Goal: Task Accomplishment & Management: Manage account settings

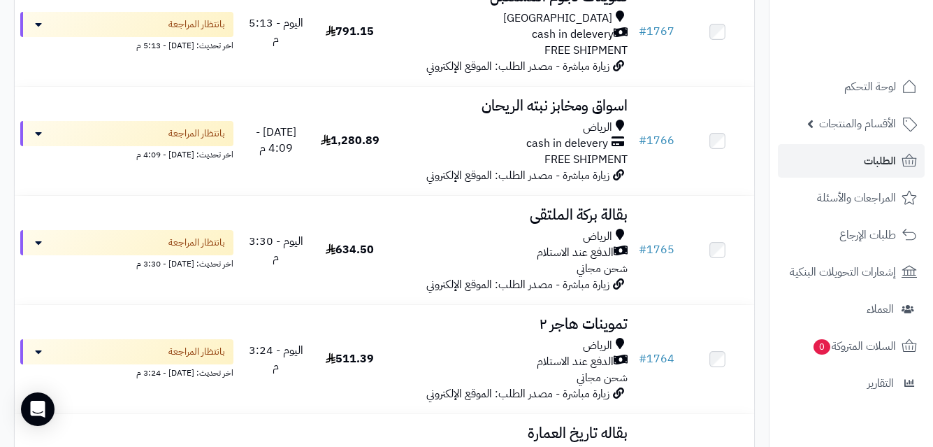
scroll to position [181, 0]
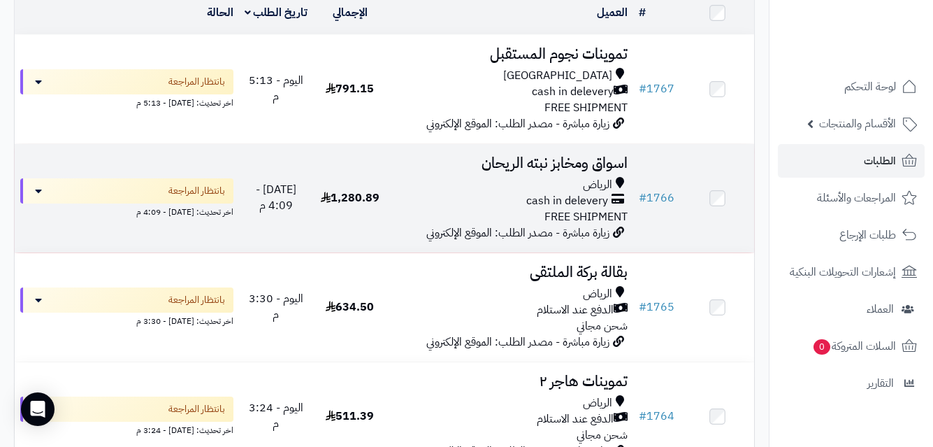
click at [460, 182] on td "اسواق ومخابز نبته [PERSON_NAME] cash in delevery FREE SHIPMENT زيارة مباشرة - م…" at bounding box center [510, 198] width 246 height 108
click at [417, 186] on div "الرياض" at bounding box center [510, 185] width 235 height 16
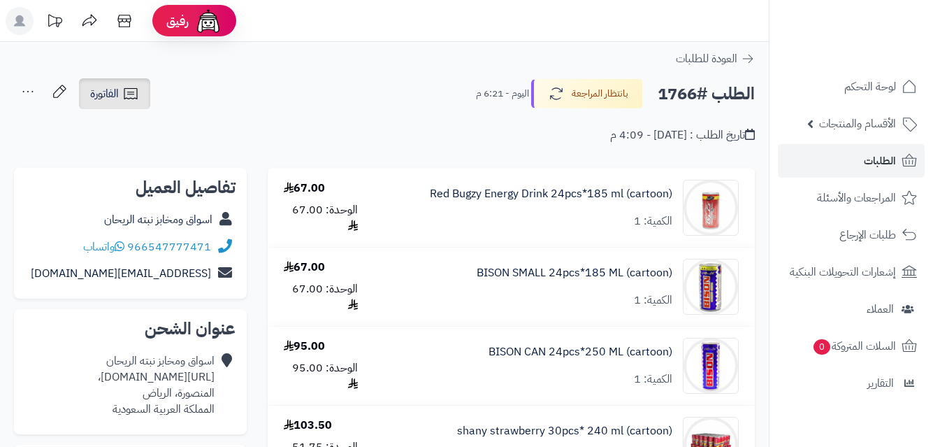
click at [129, 92] on icon at bounding box center [130, 93] width 17 height 17
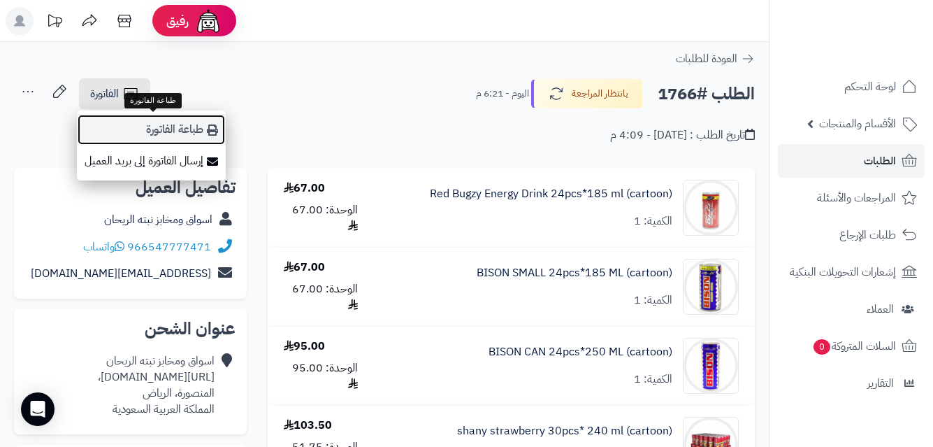
click at [152, 128] on link "طباعة الفاتورة" at bounding box center [151, 129] width 149 height 31
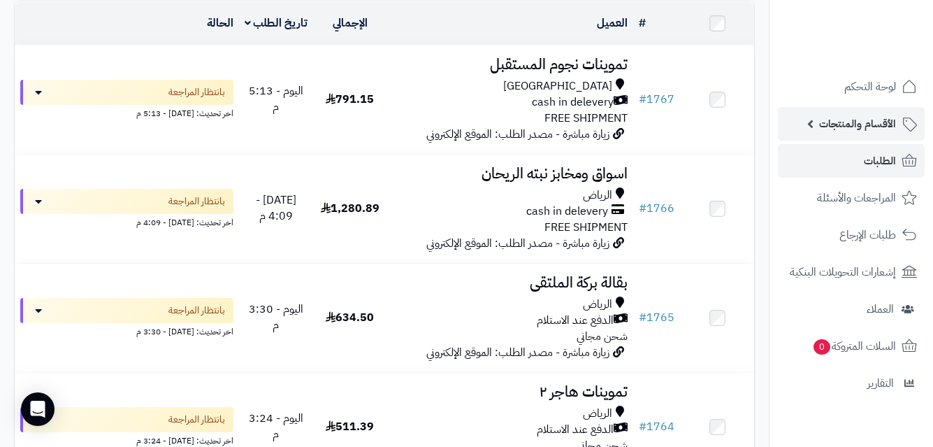
scroll to position [68, 0]
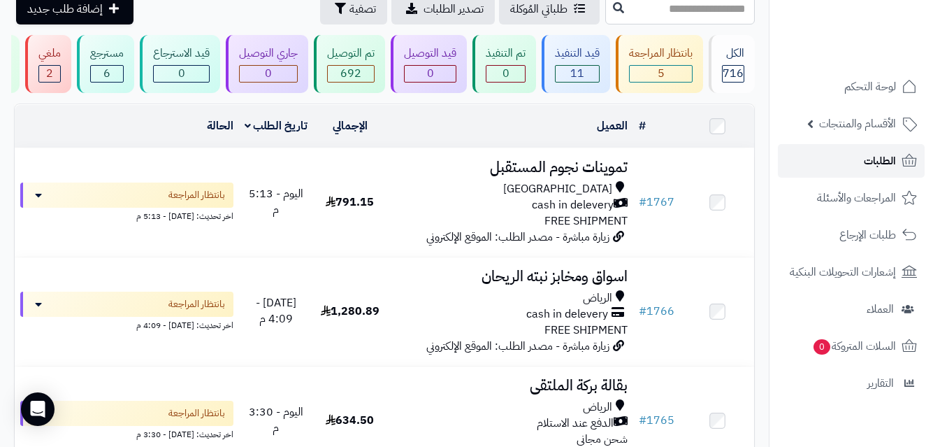
click at [861, 156] on link "الطلبات" at bounding box center [851, 161] width 147 height 34
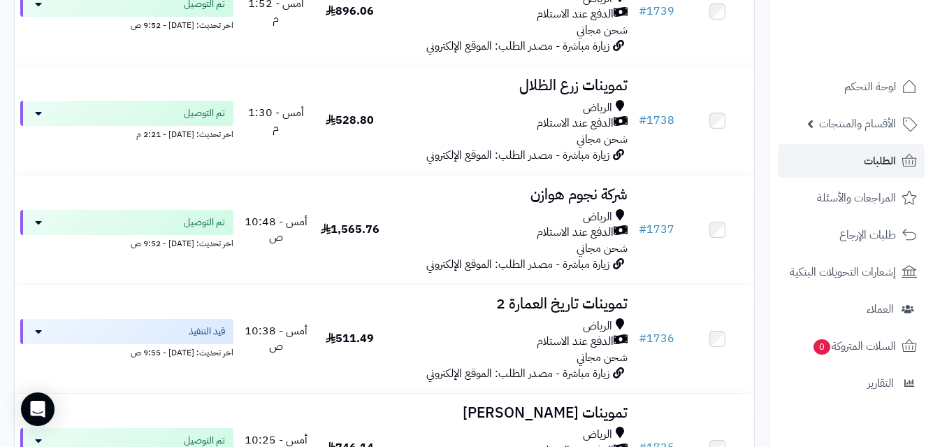
scroll to position [3331, 0]
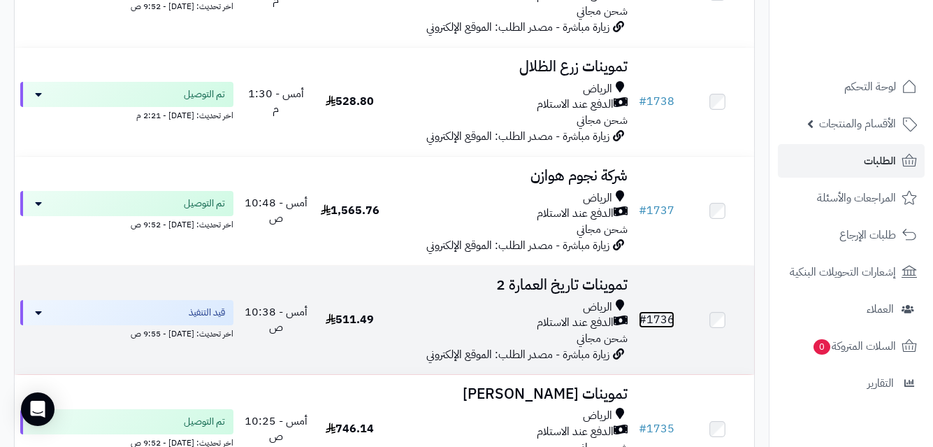
click at [657, 326] on link "# 1736" at bounding box center [657, 319] width 36 height 17
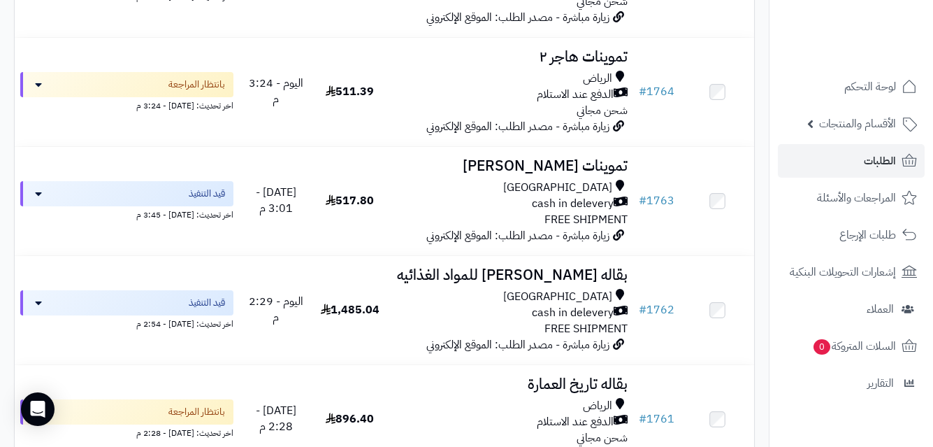
scroll to position [880, 0]
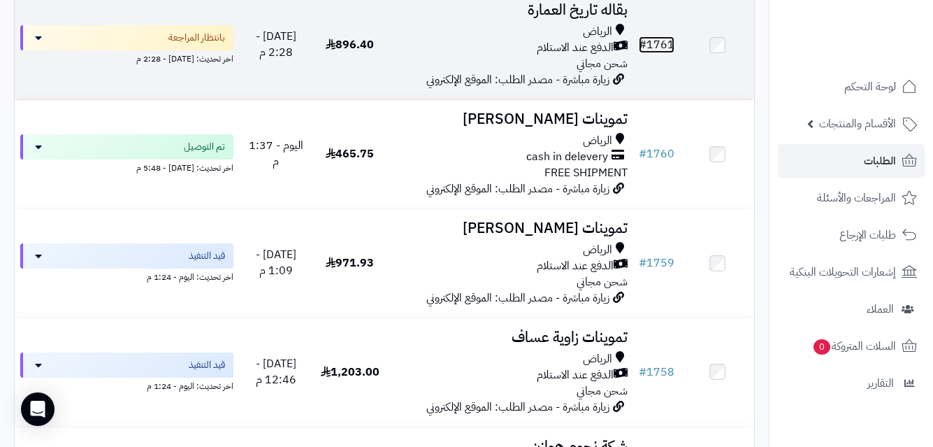
click at [669, 53] on link "# 1761" at bounding box center [657, 44] width 36 height 17
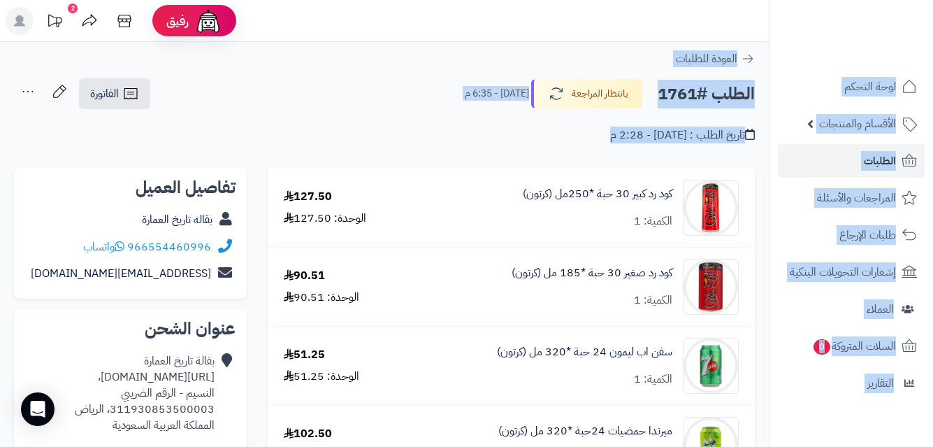
drag, startPoint x: 932, startPoint y: 89, endPoint x: 934, endPoint y: 155, distance: 65.1
click at [933, 155] on html "رفيق ! 2 الطلبات معالجة مكتمل إرجاع المنتجات العملاء المتواجدون الان 571 عملاء …" at bounding box center [466, 223] width 933 height 447
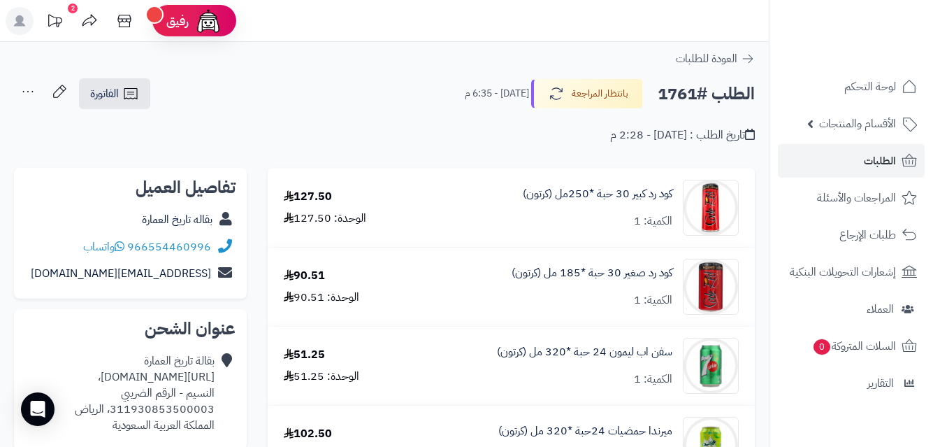
click at [523, 144] on div "**********" at bounding box center [384, 118] width 769 height 80
click at [123, 93] on icon at bounding box center [130, 93] width 17 height 17
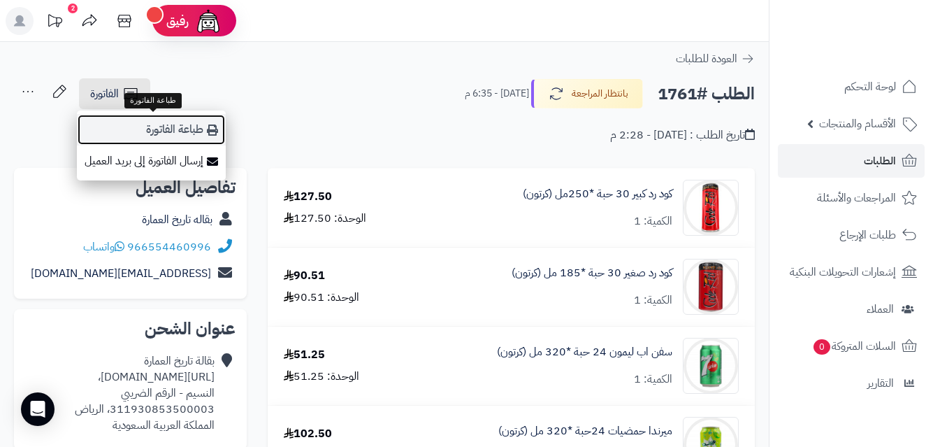
click at [171, 128] on link "طباعة الفاتورة" at bounding box center [151, 129] width 149 height 31
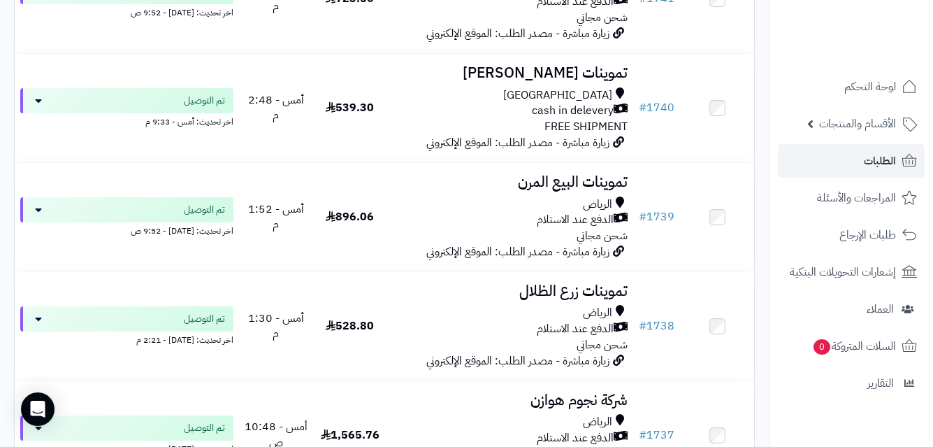
scroll to position [3237, 0]
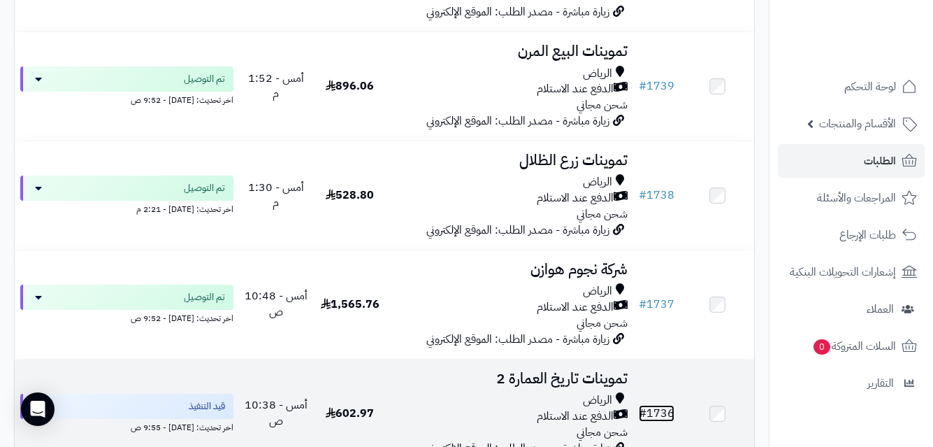
click at [663, 422] on link "# 1736" at bounding box center [657, 413] width 36 height 17
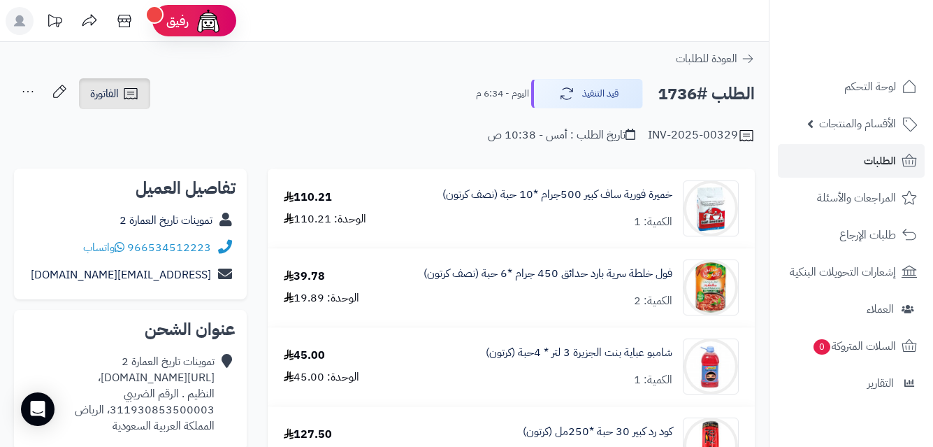
click at [122, 100] on icon at bounding box center [130, 93] width 17 height 17
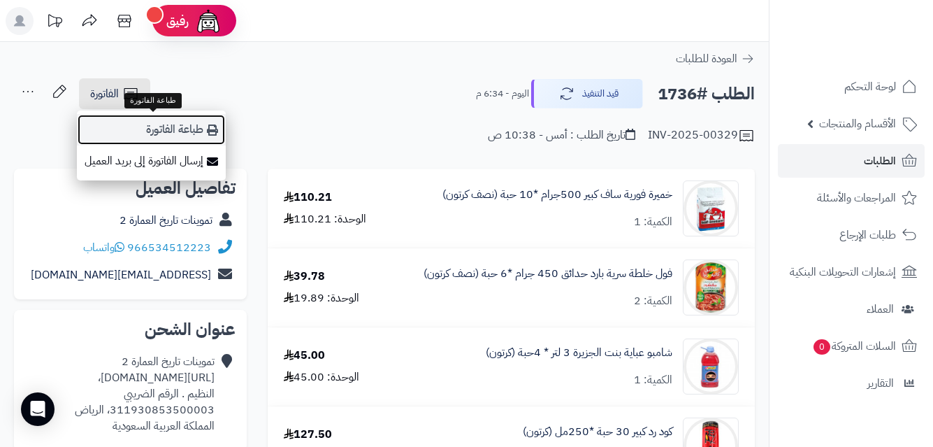
click at [185, 120] on link "طباعة الفاتورة" at bounding box center [151, 129] width 149 height 31
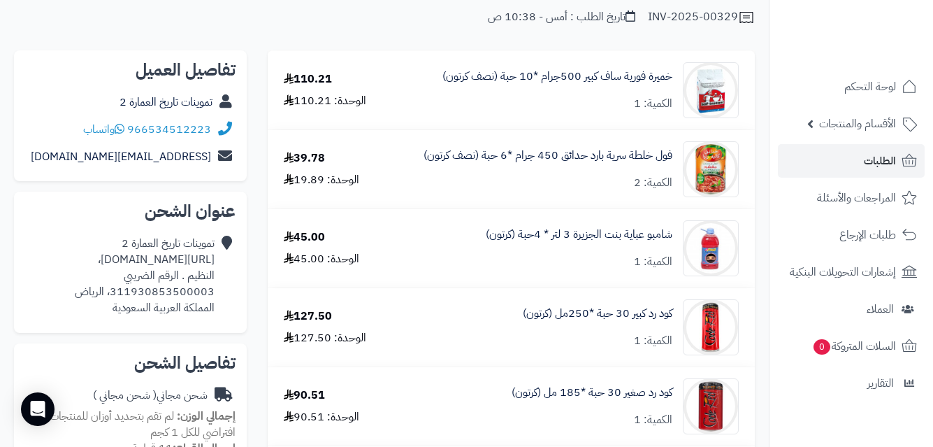
scroll to position [121, 0]
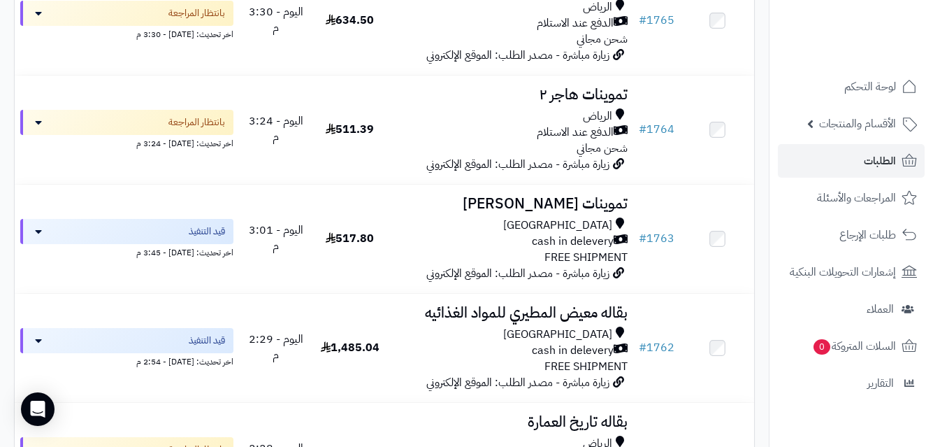
scroll to position [449, 0]
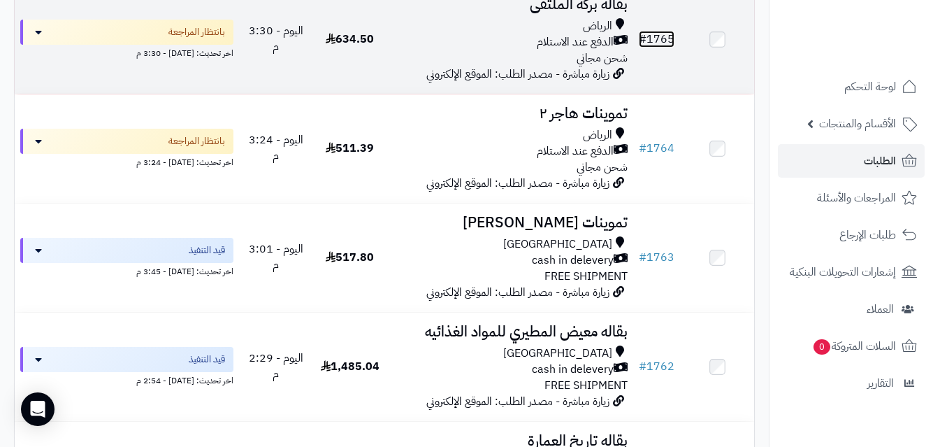
click at [663, 45] on link "# 1765" at bounding box center [657, 39] width 36 height 17
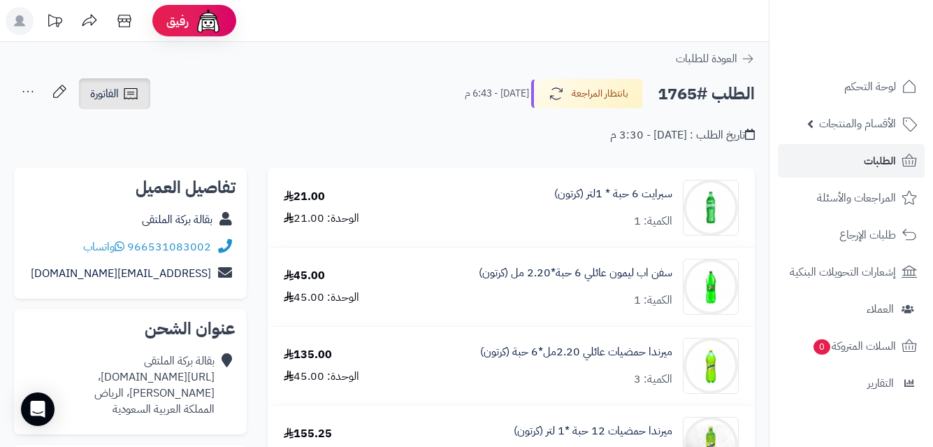
click at [113, 85] on link "الفاتورة" at bounding box center [114, 93] width 71 height 31
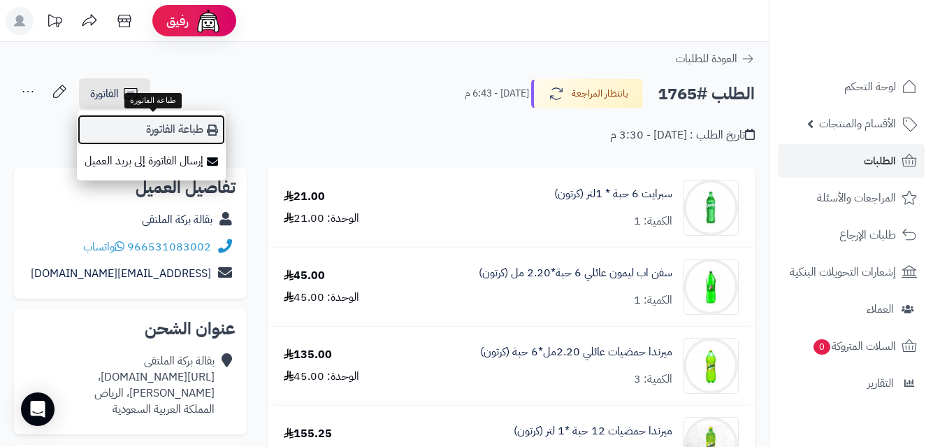
click at [182, 131] on link "طباعة الفاتورة" at bounding box center [151, 129] width 149 height 31
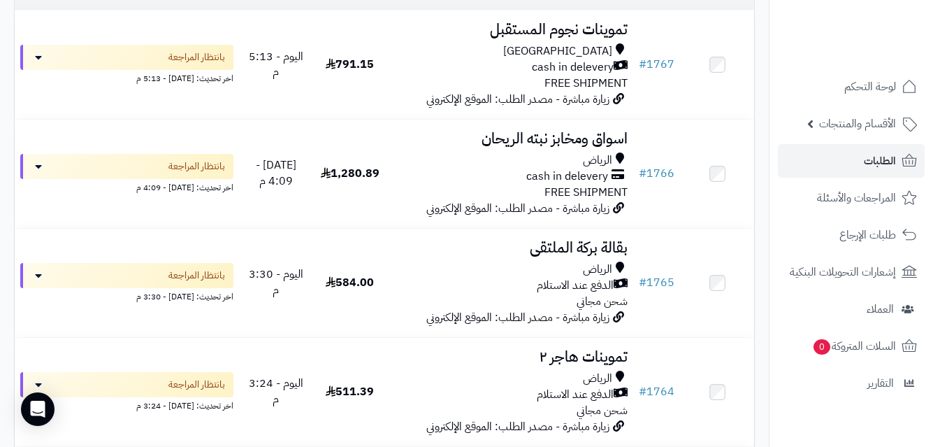
scroll to position [243, 0]
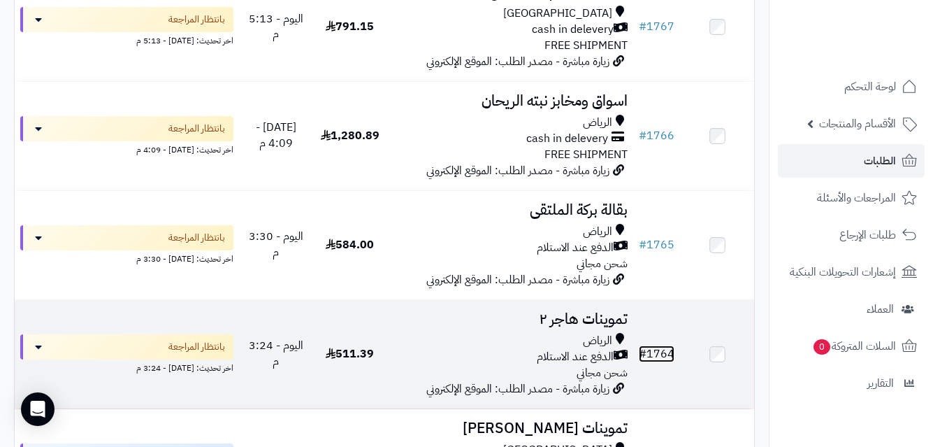
click at [663, 362] on link "# 1764" at bounding box center [657, 353] width 36 height 17
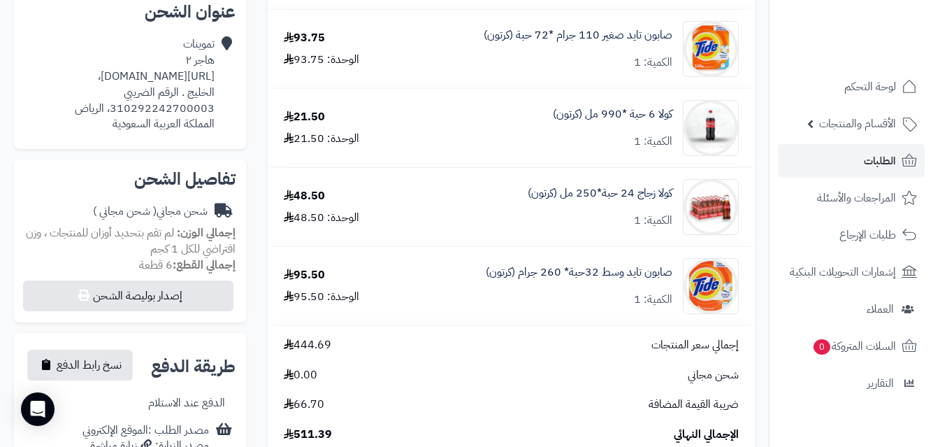
scroll to position [315, 0]
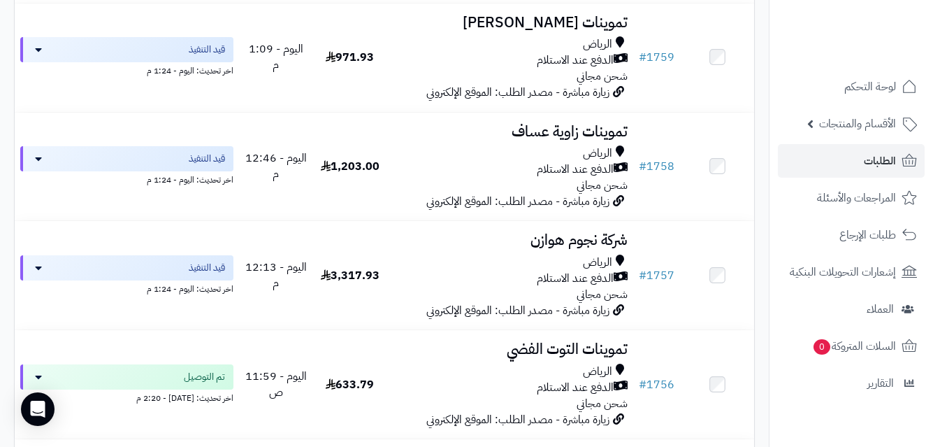
scroll to position [1179, 0]
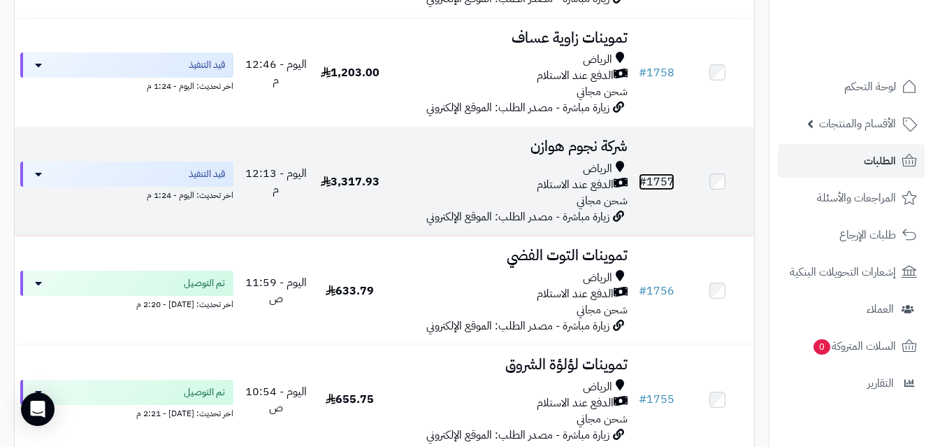
click at [668, 184] on link "# 1757" at bounding box center [657, 181] width 36 height 17
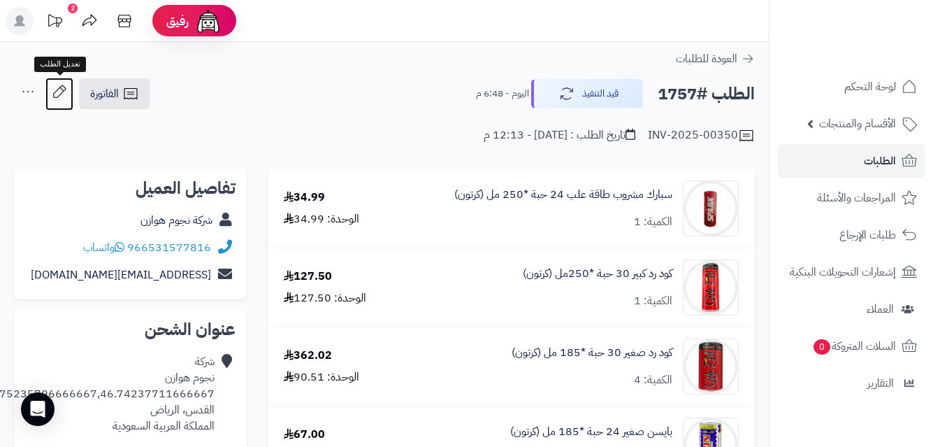
click at [62, 88] on icon at bounding box center [59, 92] width 28 height 28
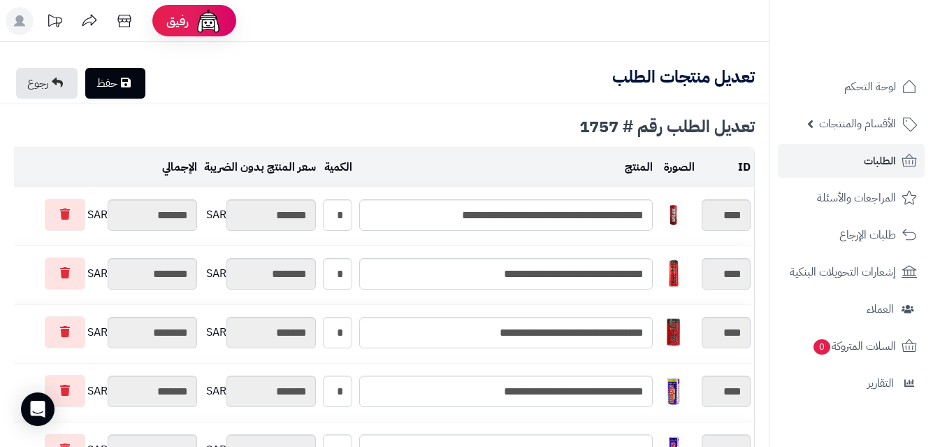
type textarea "**********"
click at [131, 80] on icon at bounding box center [126, 82] width 10 height 11
type input "**********"
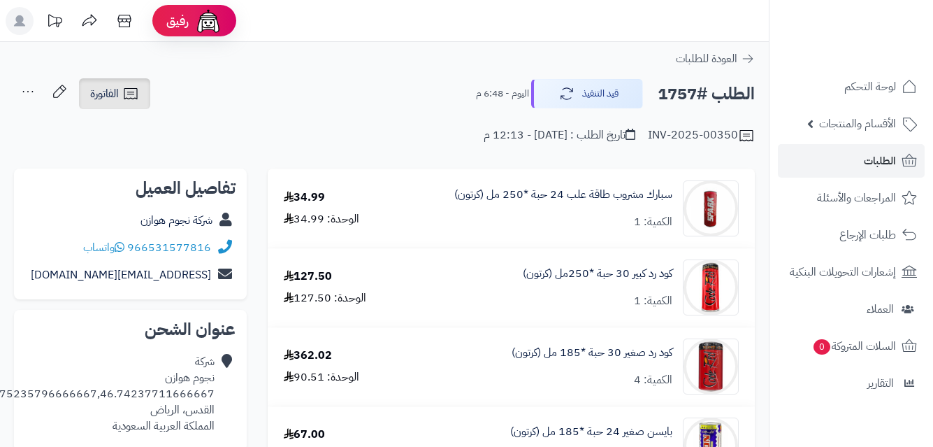
click at [127, 86] on icon at bounding box center [130, 93] width 17 height 17
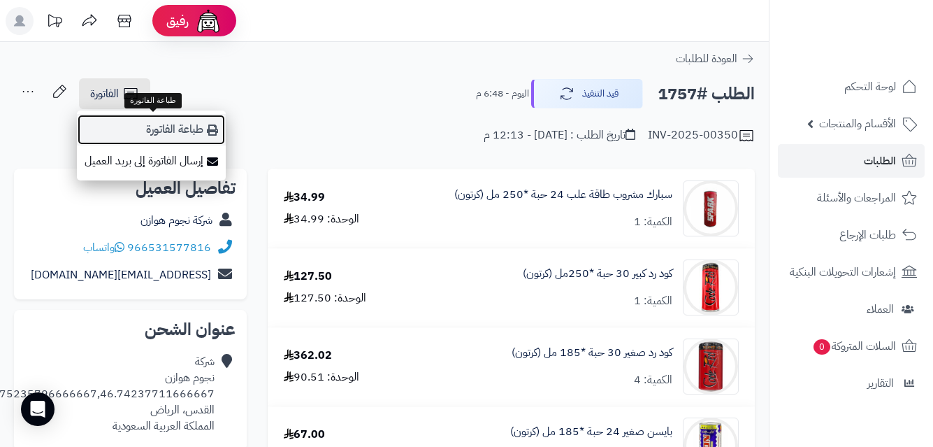
click at [180, 127] on link "طباعة الفاتورة" at bounding box center [151, 129] width 149 height 31
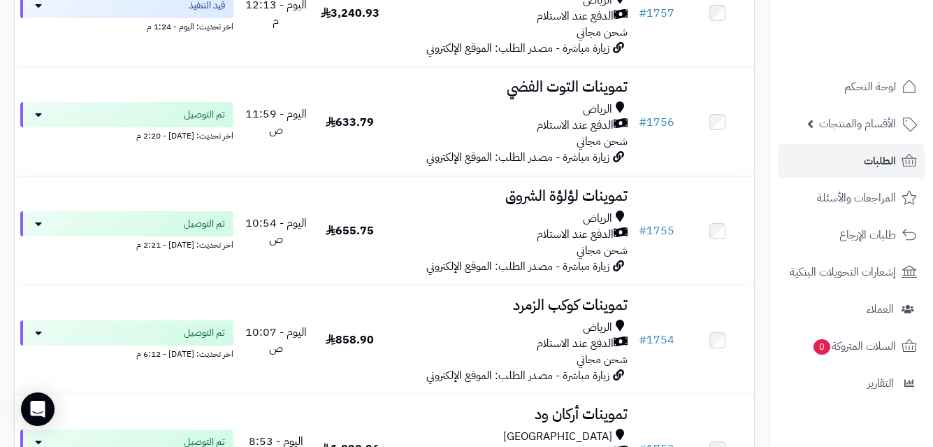
scroll to position [1123, 0]
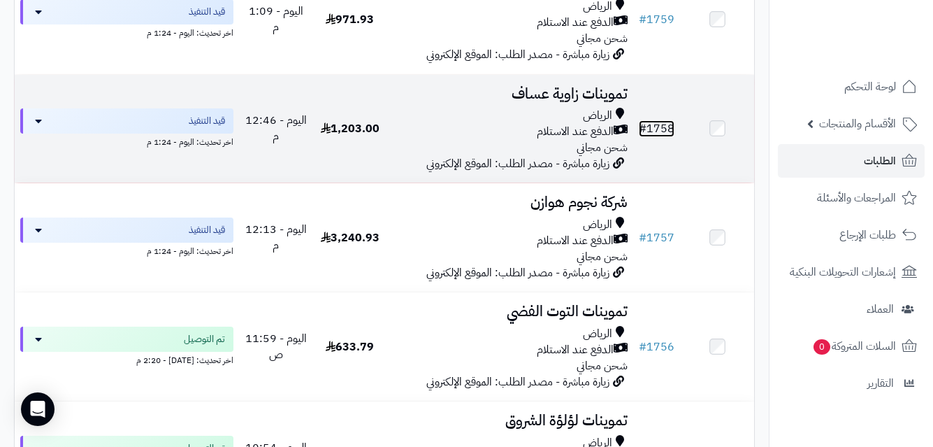
click at [667, 132] on link "# 1758" at bounding box center [657, 128] width 36 height 17
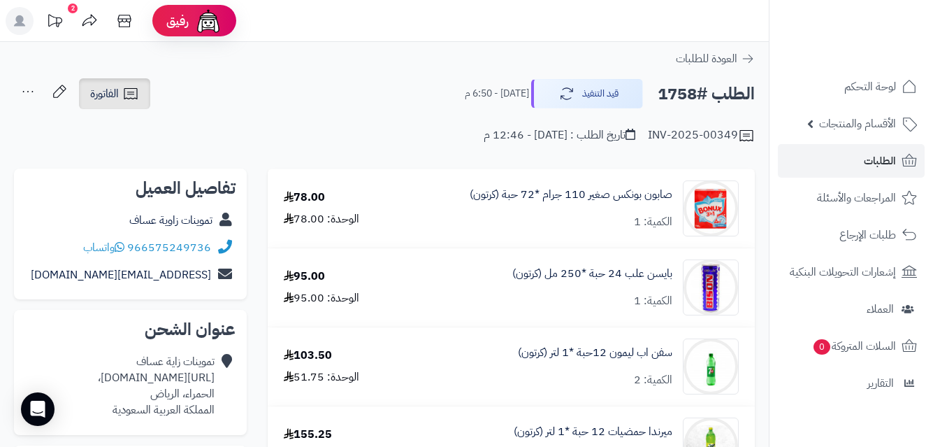
click at [121, 89] on link "الفاتورة" at bounding box center [114, 93] width 71 height 31
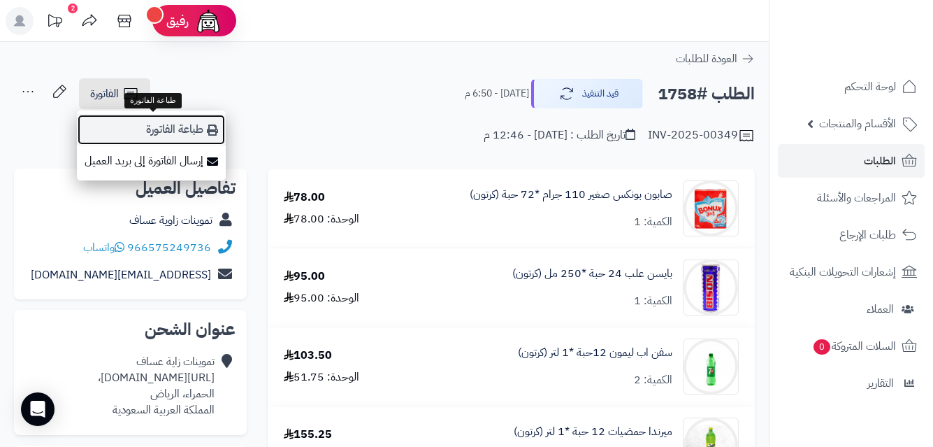
click at [189, 117] on link "طباعة الفاتورة" at bounding box center [151, 129] width 149 height 31
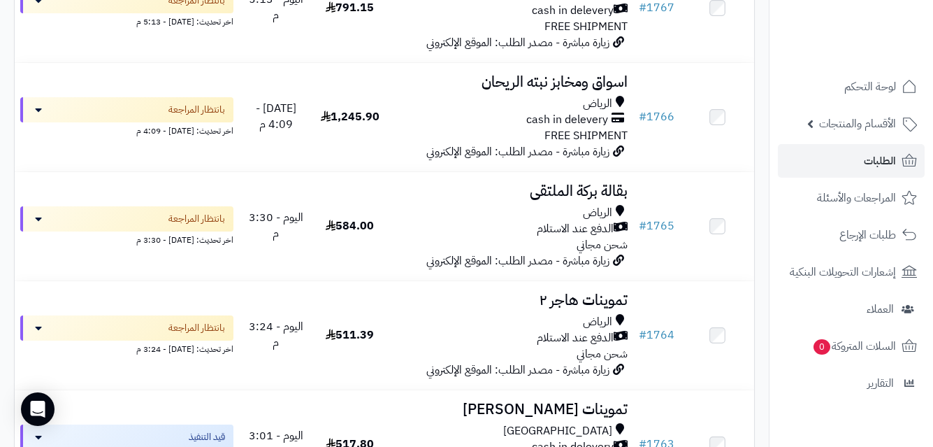
scroll to position [206, 0]
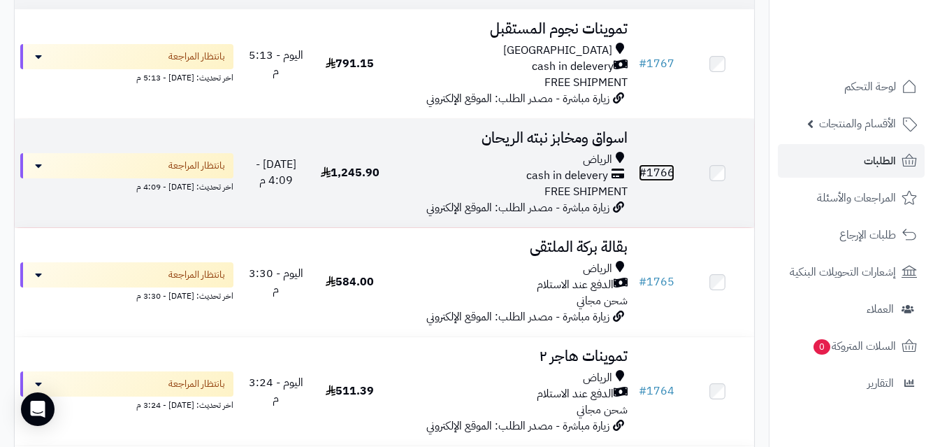
click at [654, 179] on link "# 1766" at bounding box center [657, 172] width 36 height 17
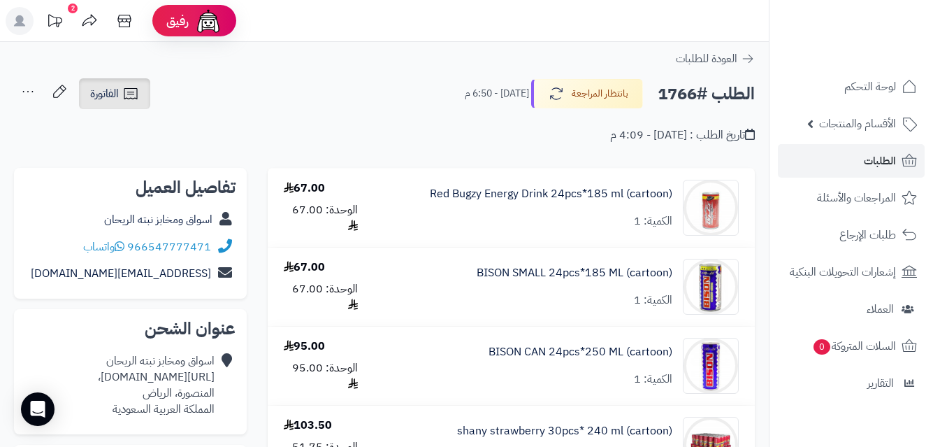
click at [131, 92] on icon at bounding box center [130, 93] width 17 height 17
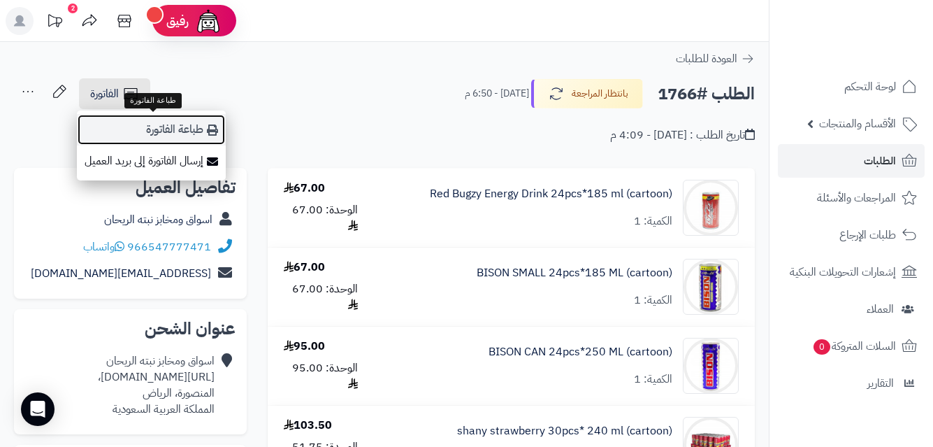
click at [204, 131] on link "طباعة الفاتورة" at bounding box center [151, 129] width 149 height 31
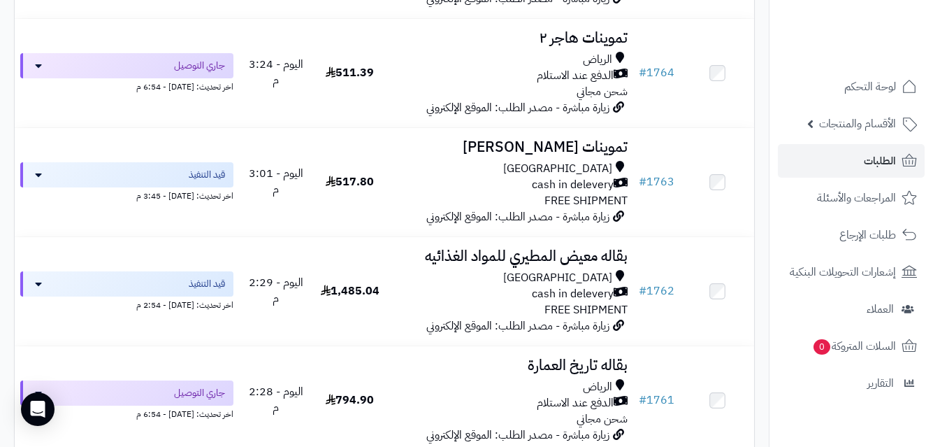
scroll to position [768, 0]
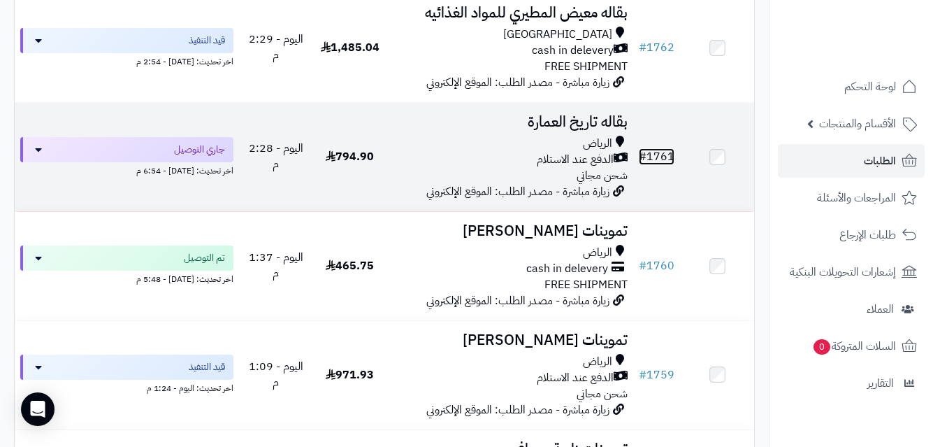
click at [654, 164] on link "# 1761" at bounding box center [657, 156] width 36 height 17
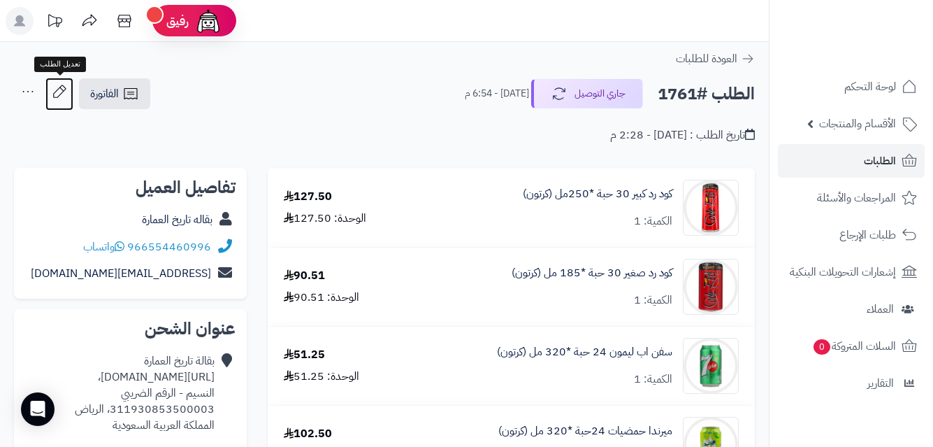
click at [61, 82] on icon at bounding box center [59, 92] width 28 height 28
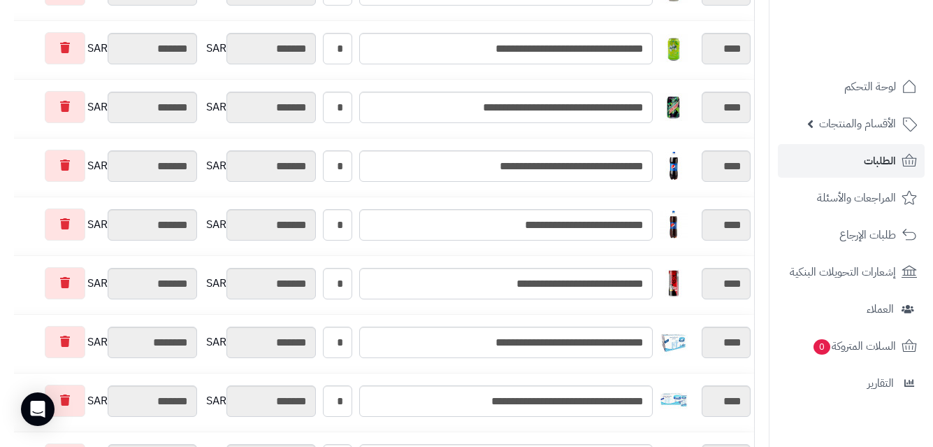
scroll to position [345, 0]
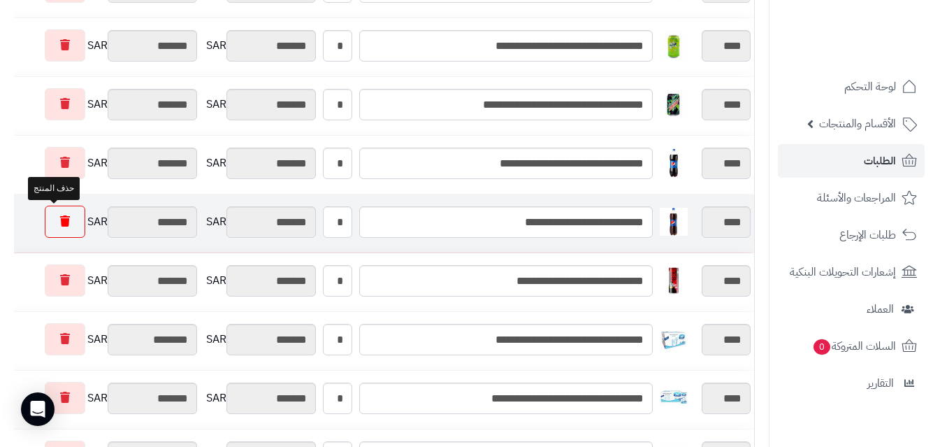
click at [60, 217] on icon at bounding box center [65, 220] width 10 height 11
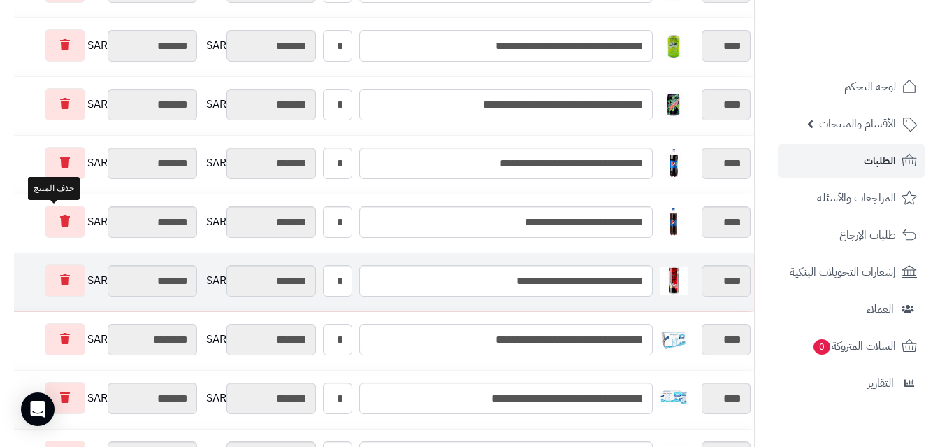
type input "********"
type input "*******"
type input "********"
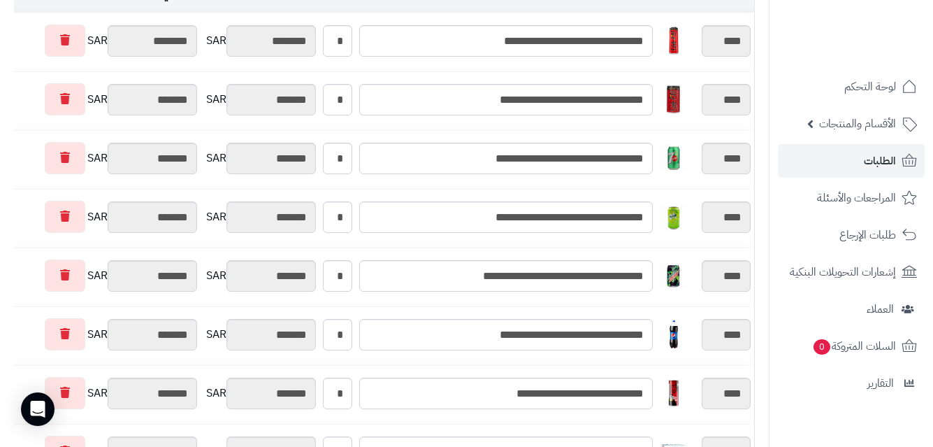
scroll to position [0, 0]
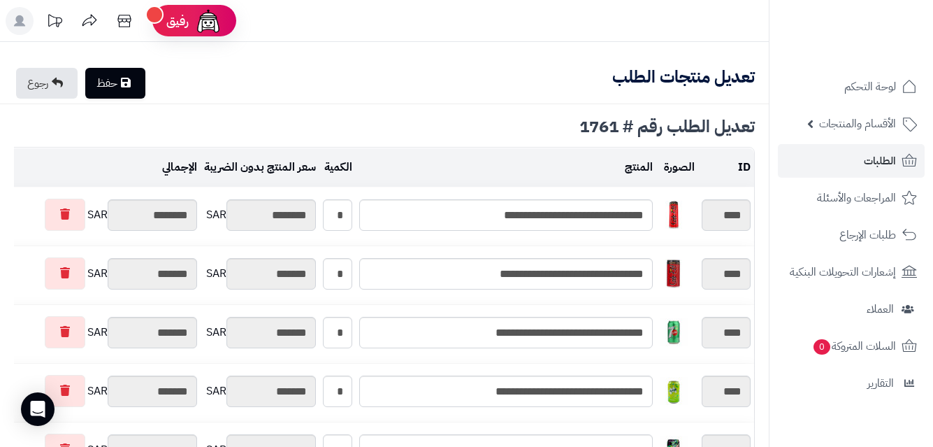
click at [117, 78] on link "حفظ" at bounding box center [115, 83] width 60 height 31
type input "**********"
click at [59, 79] on icon at bounding box center [57, 82] width 11 height 11
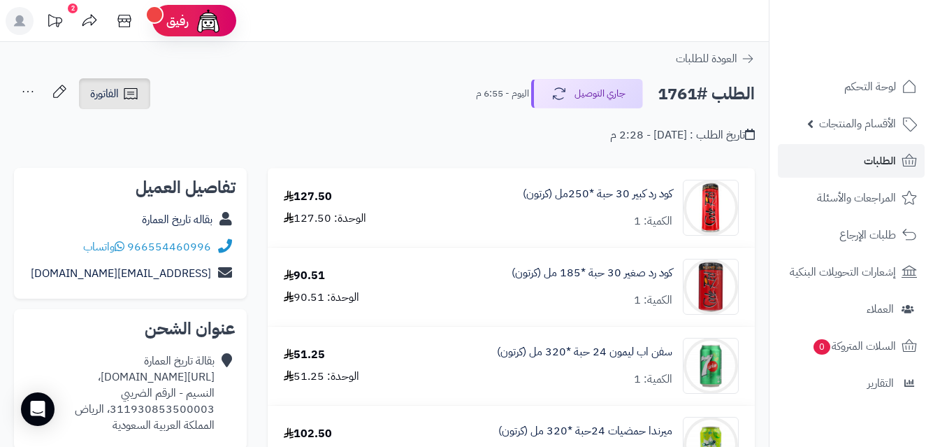
click at [135, 87] on icon at bounding box center [130, 93] width 17 height 17
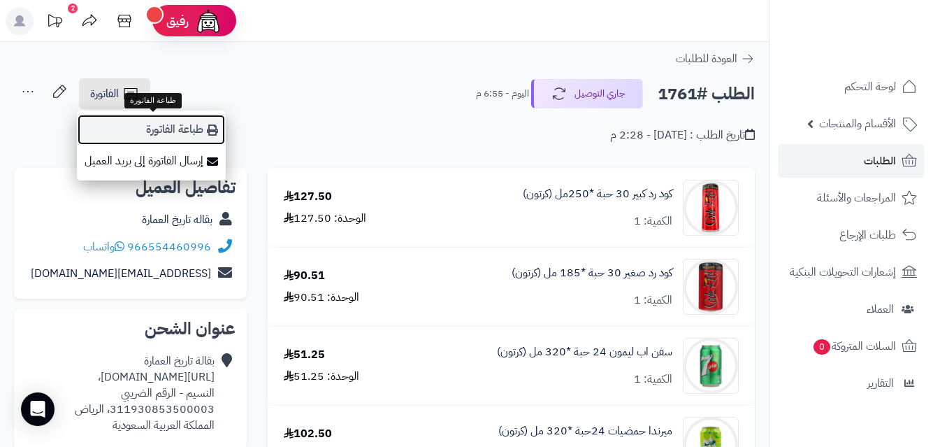
click at [186, 131] on link "طباعة الفاتورة" at bounding box center [151, 129] width 149 height 31
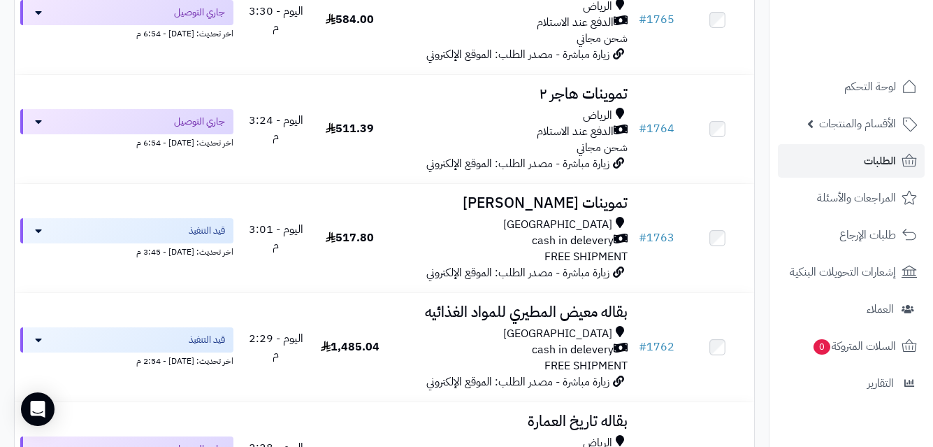
scroll to position [450, 0]
